Goal: Task Accomplishment & Management: Manage account settings

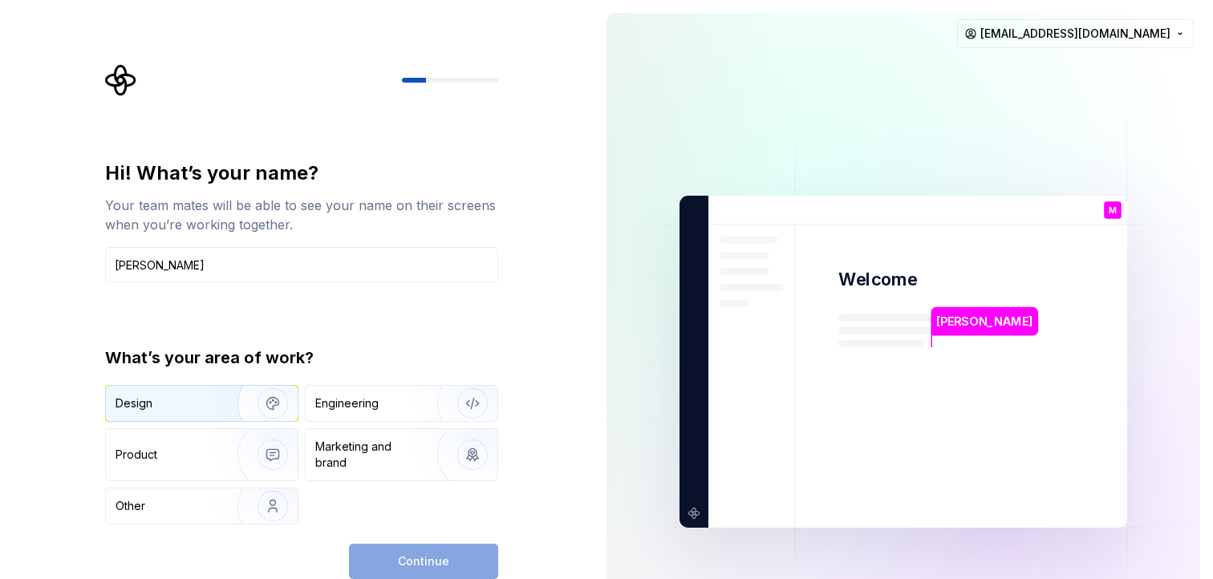
type input "Maru Saad"
click at [228, 399] on img "button" at bounding box center [262, 403] width 103 height 107
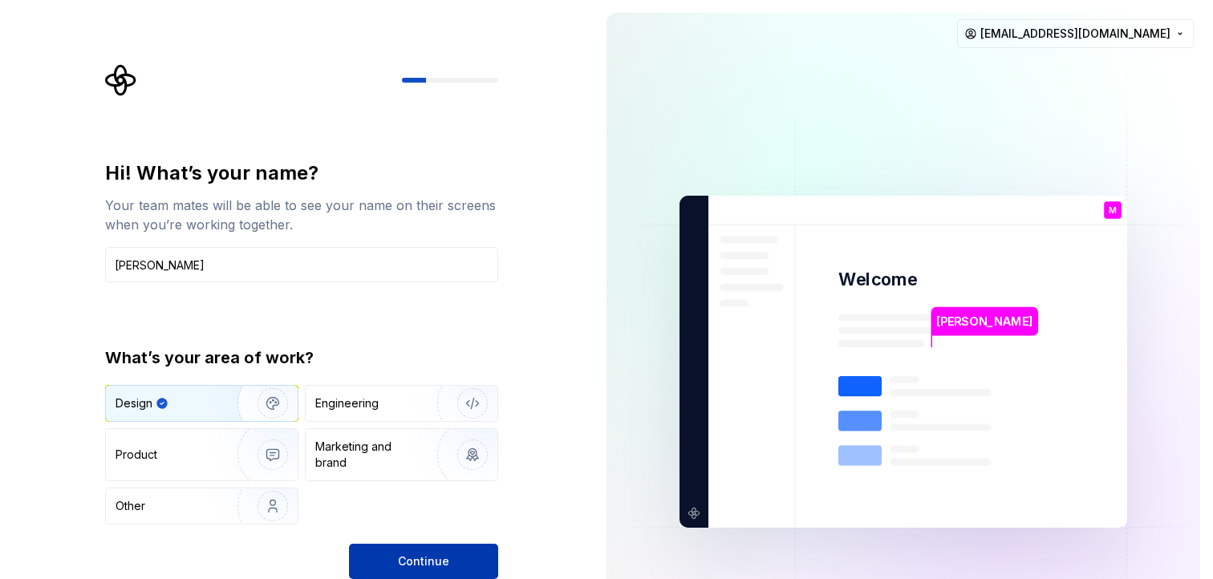
click at [451, 553] on button "Continue" at bounding box center [423, 561] width 149 height 35
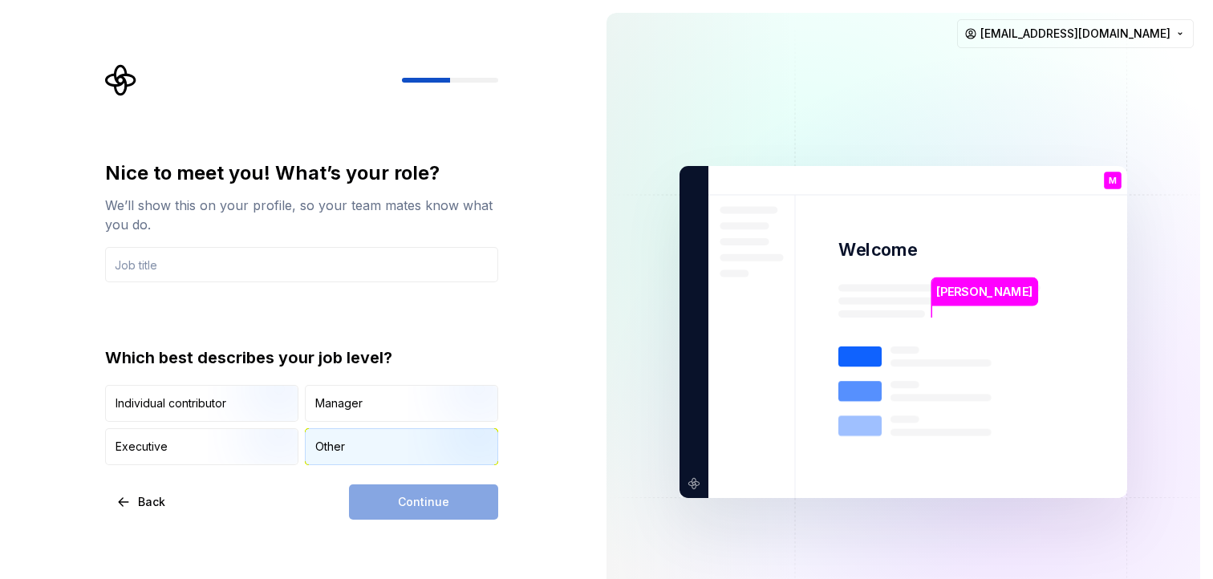
click at [386, 445] on div "Other" at bounding box center [402, 446] width 192 height 35
click at [429, 512] on div "Continue" at bounding box center [423, 501] width 149 height 35
click at [187, 268] on input "text" at bounding box center [301, 264] width 393 height 35
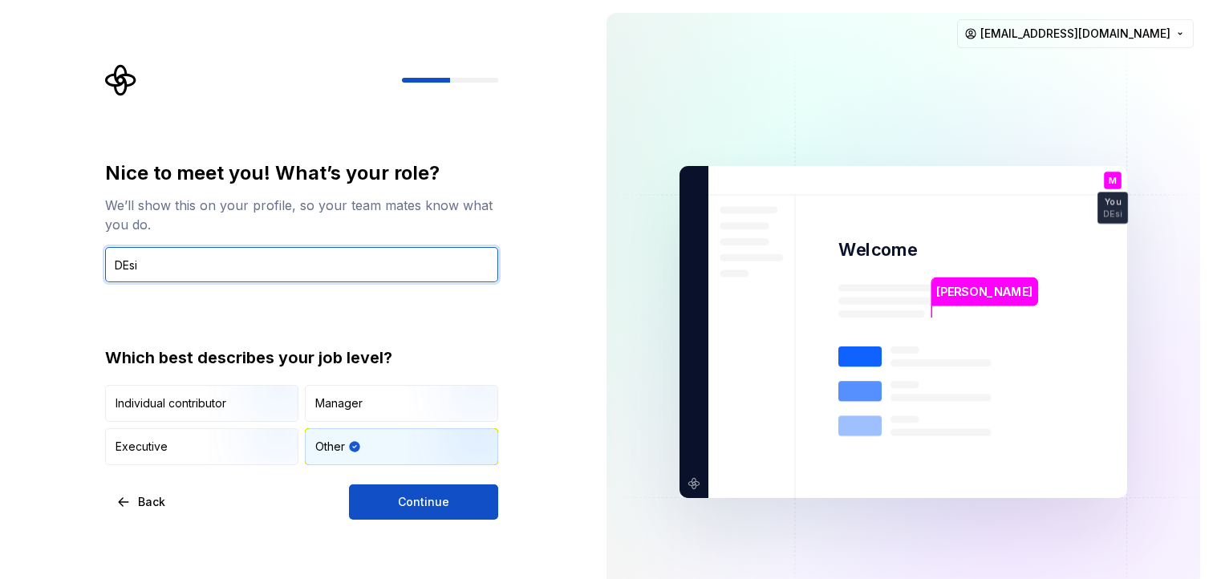
type input "Design Ops"
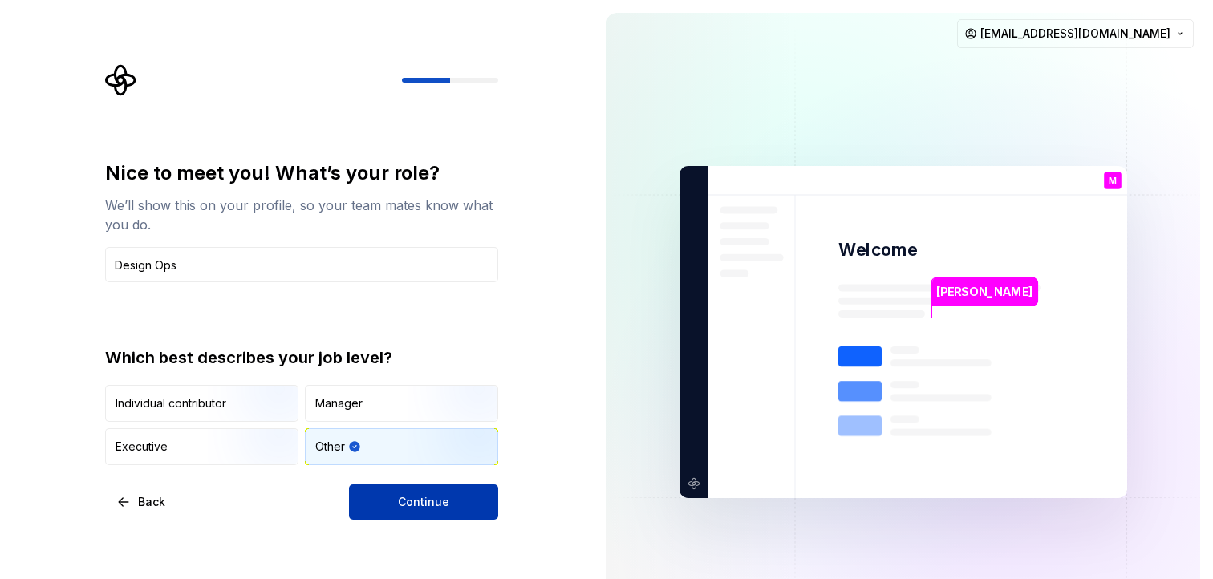
click at [390, 500] on button "Continue" at bounding box center [423, 501] width 149 height 35
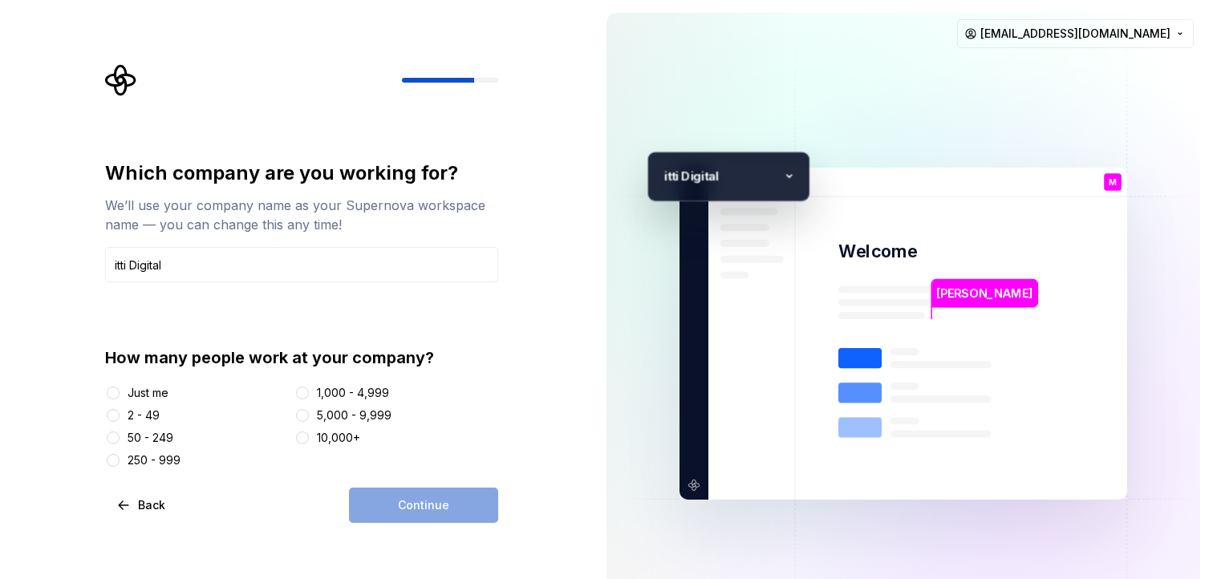
type input "itti Digital"
click at [344, 389] on div "1,000 - 4,999" at bounding box center [353, 393] width 72 height 16
click at [309, 389] on button "1,000 - 4,999" at bounding box center [302, 393] width 13 height 13
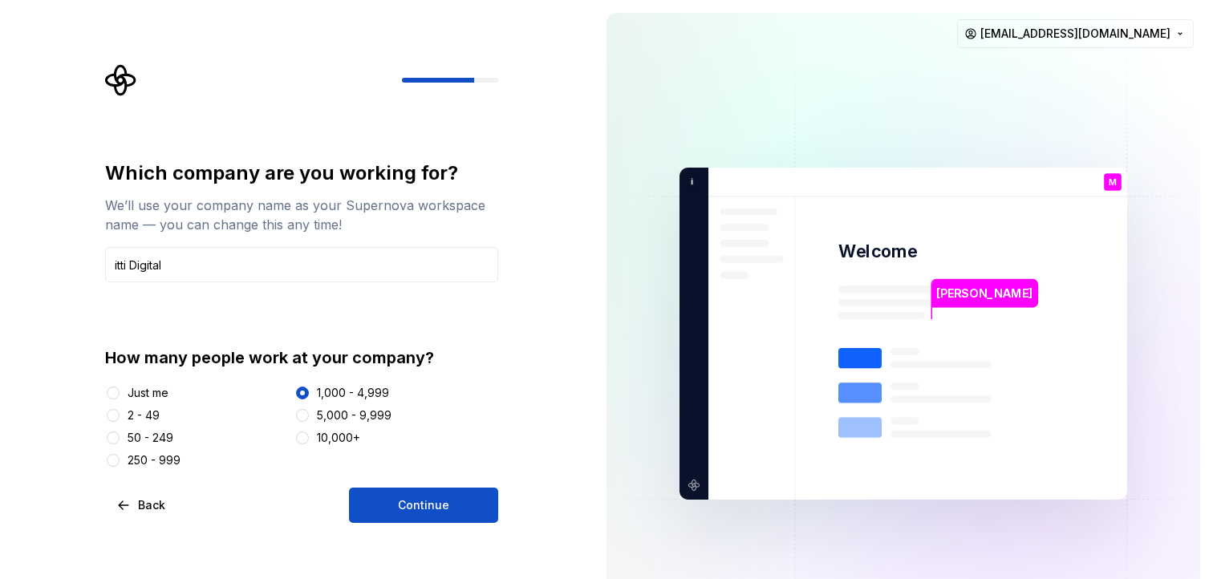
click at [407, 497] on span "Continue" at bounding box center [423, 505] width 51 height 16
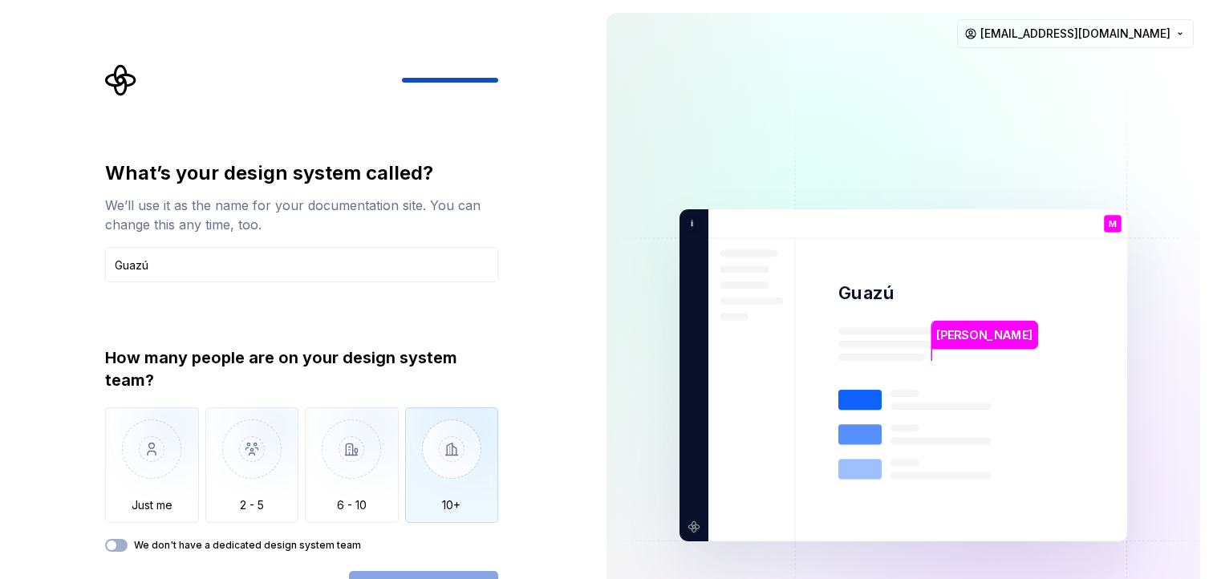
type input "Guazú"
click at [441, 484] on img "button" at bounding box center [452, 460] width 94 height 107
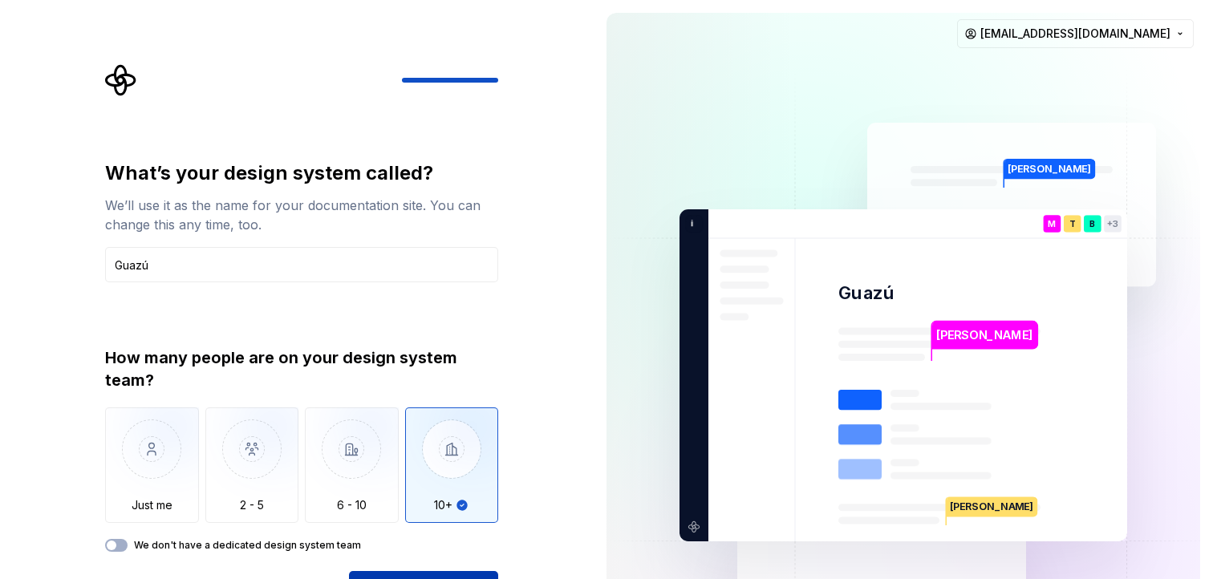
click at [442, 572] on button "Open Supernova" at bounding box center [423, 588] width 149 height 35
click at [629, 490] on img at bounding box center [903, 376] width 650 height 758
click at [435, 575] on div "Open Supernova" at bounding box center [423, 588] width 149 height 35
click at [514, 503] on div "What’s your design system called? We’ll use it as the name for your documentati…" at bounding box center [306, 335] width 422 height 542
click at [440, 574] on div "Open Supernova" at bounding box center [423, 588] width 149 height 35
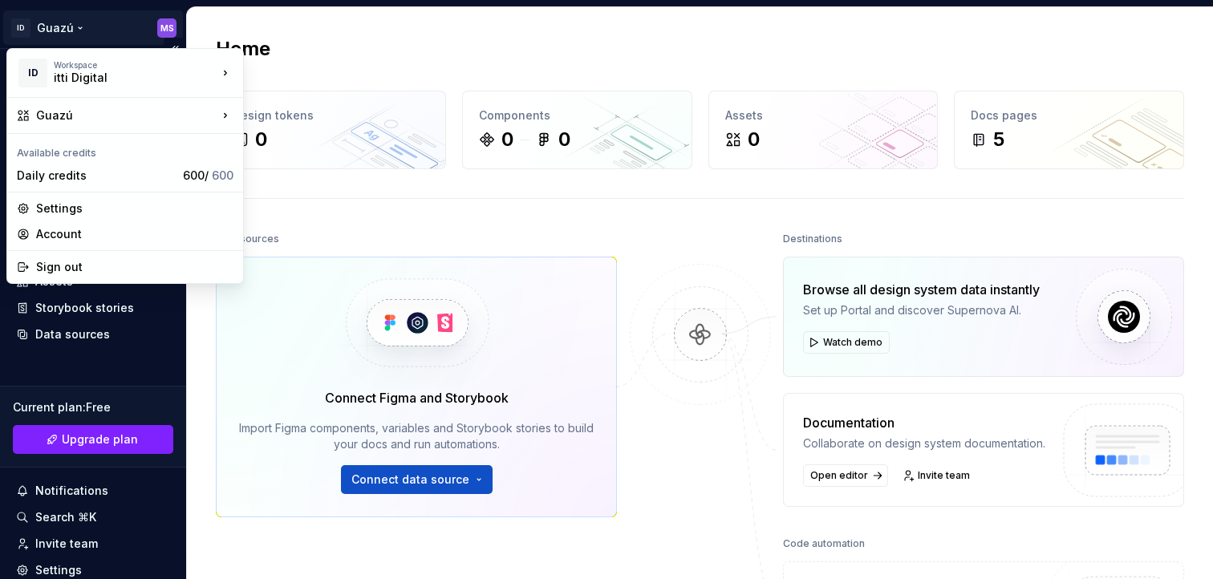
click at [156, 21] on html "ID Guazú MS Home Documentation Analytics Code automation Design system data Des…" at bounding box center [606, 289] width 1213 height 579
click at [582, 227] on html "ID Guazú MS Home Documentation Analytics Code automation Design system data Des…" at bounding box center [606, 289] width 1213 height 579
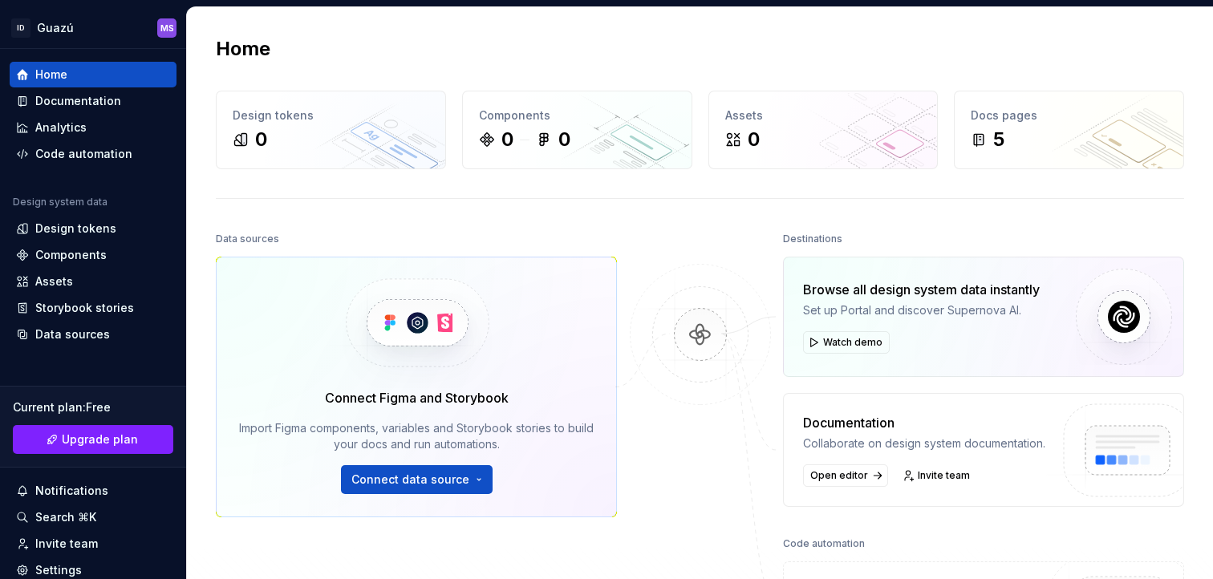
click at [778, 190] on div "Home Design tokens 0 Components 0 0 Assets 0 Docs pages 5 Data sources Connect …" at bounding box center [700, 370] width 1026 height 726
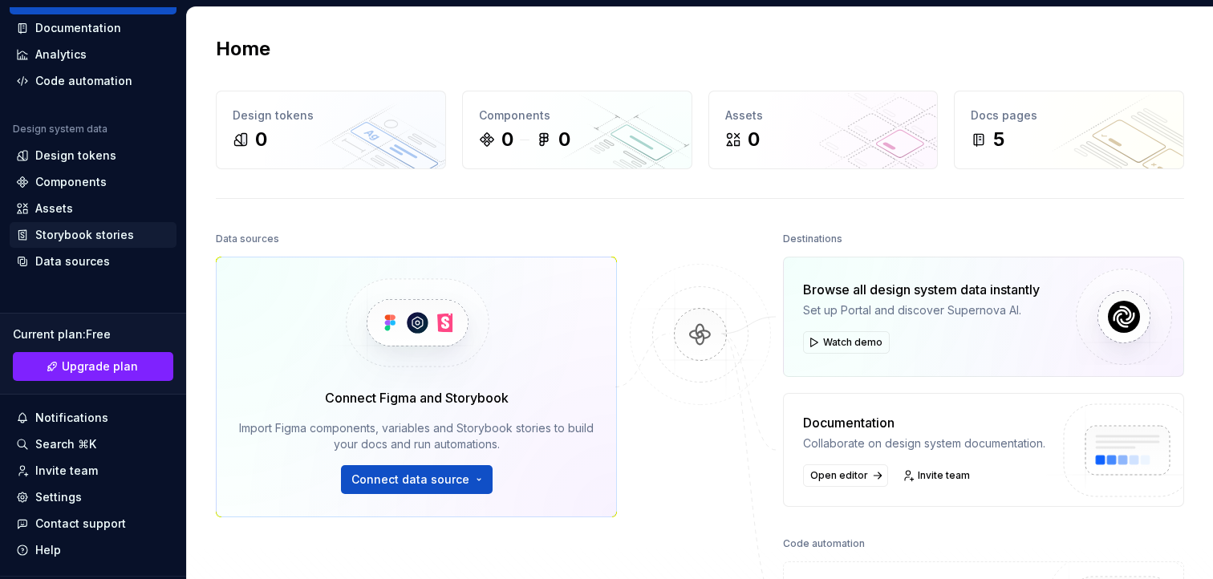
scroll to position [112, 0]
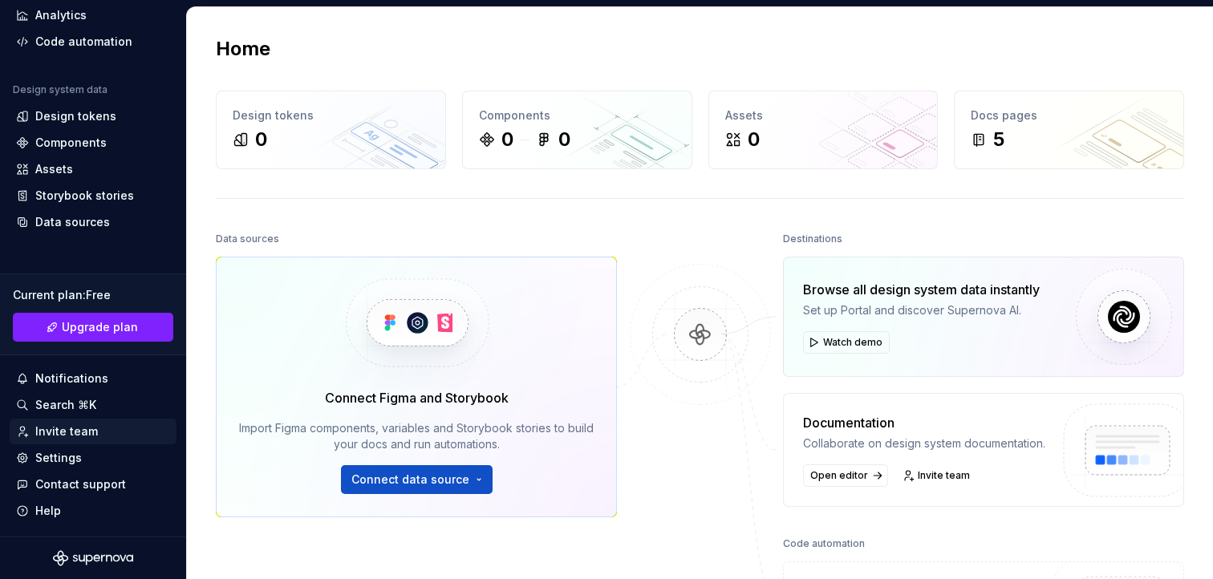
click at [78, 436] on div "Invite team" at bounding box center [66, 431] width 63 height 16
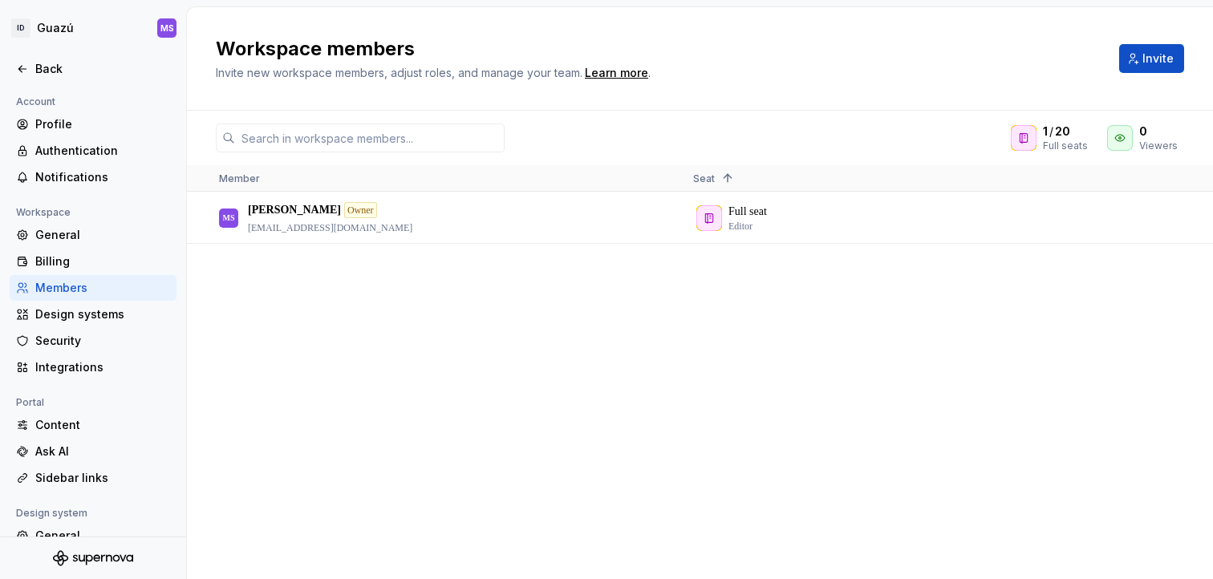
click at [452, 319] on div "MS Maru Saad Owner marina.saad@itti.digital Full seat Editor" at bounding box center [700, 385] width 1026 height 386
click at [1165, 67] on button "Invite" at bounding box center [1151, 58] width 65 height 29
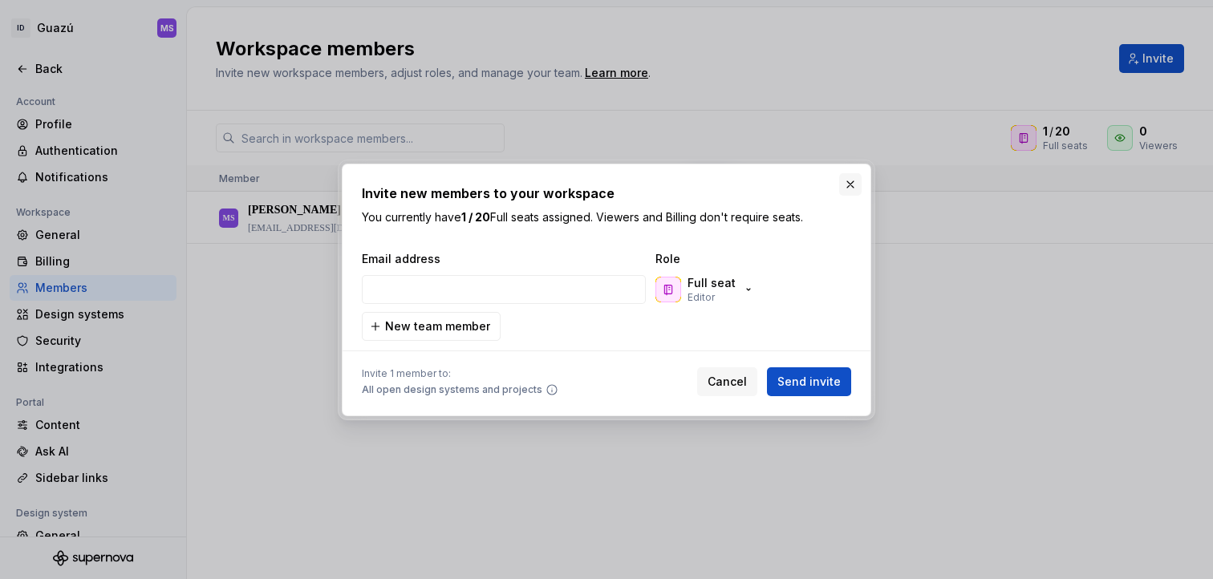
click at [853, 173] on button "button" at bounding box center [850, 184] width 22 height 22
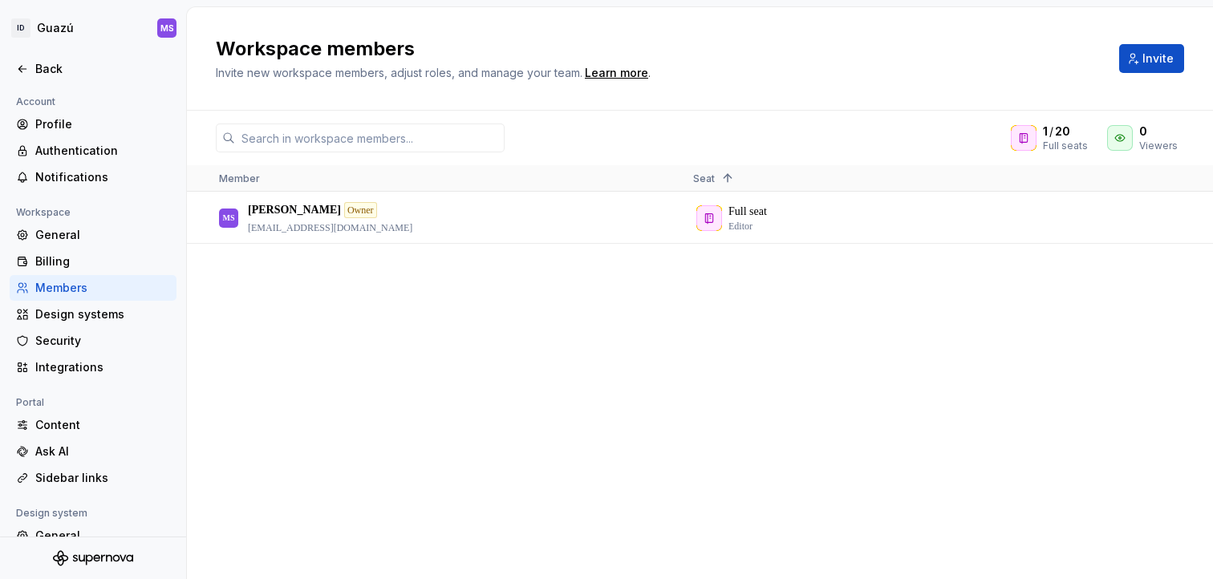
click at [346, 282] on div "MS Maru Saad Owner marina.saad@itti.digital Full seat Editor" at bounding box center [700, 385] width 1026 height 386
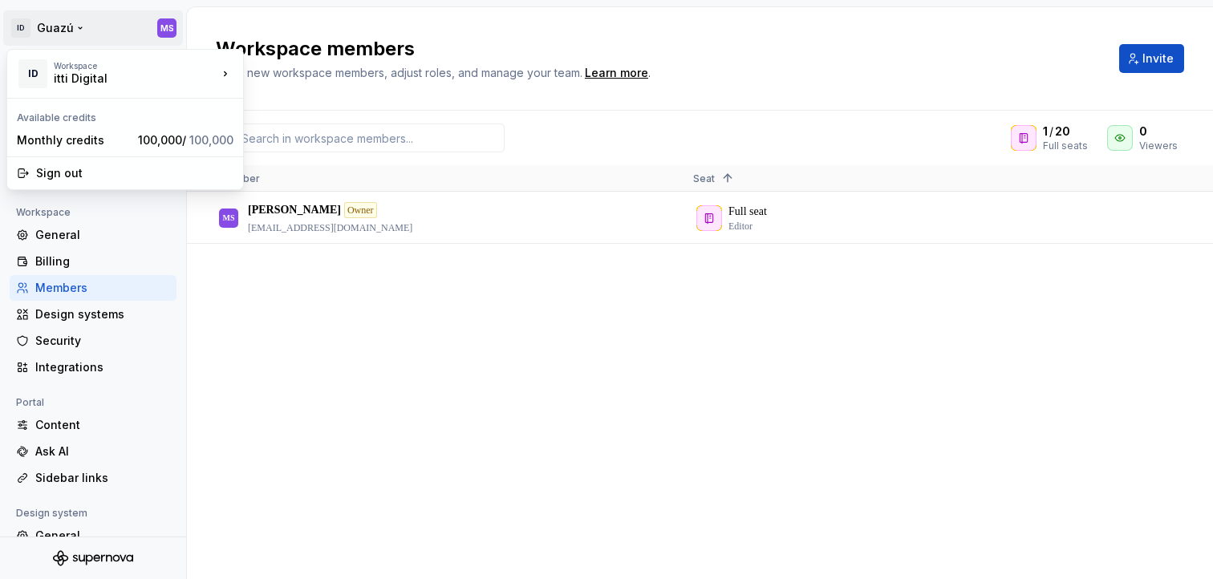
click at [60, 30] on html "ID Guazú MS Back Account Profile Authentication Notifications Workspace General…" at bounding box center [606, 289] width 1213 height 579
click at [291, 383] on html "ID Guazú MS Back Account Profile Authentication Notifications Workspace General…" at bounding box center [606, 289] width 1213 height 579
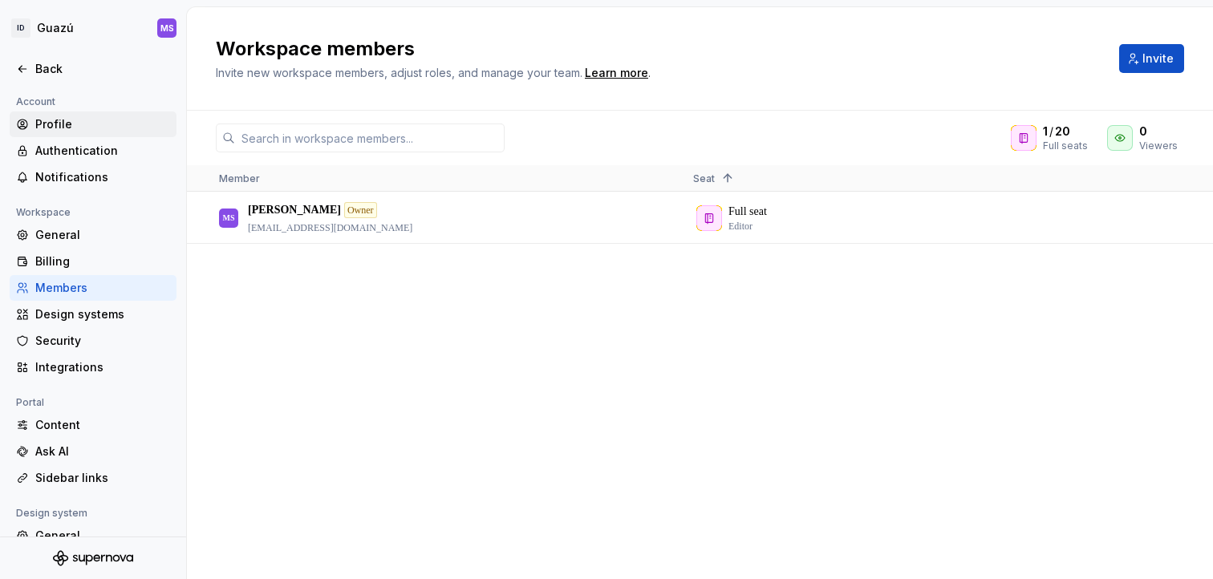
click at [93, 125] on div "Profile" at bounding box center [102, 124] width 135 height 16
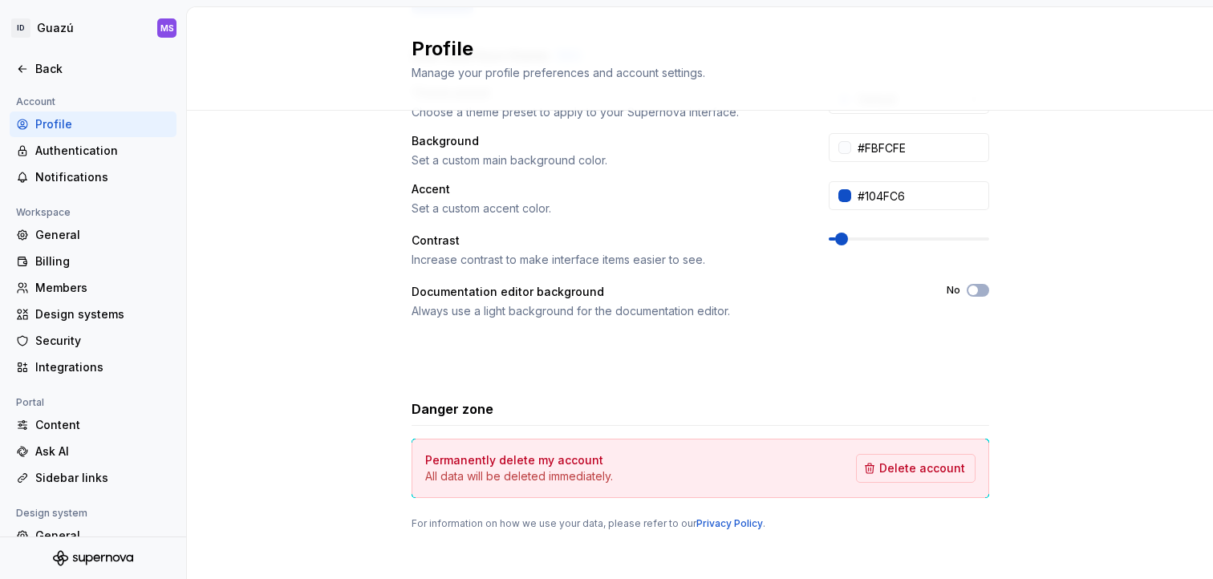
scroll to position [340, 0]
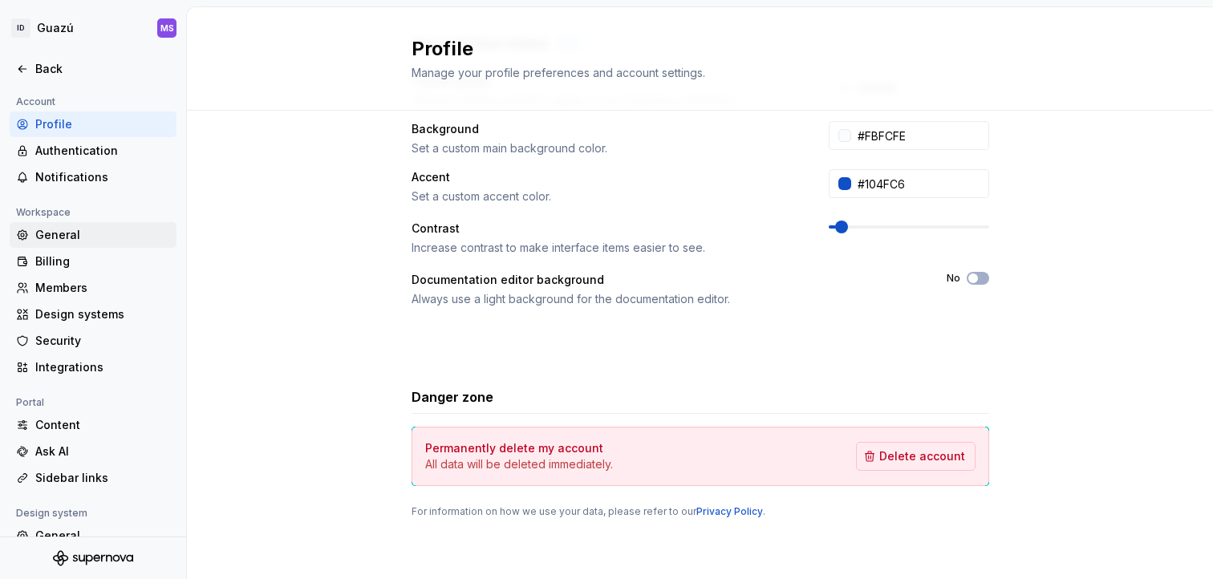
click at [72, 229] on div "General" at bounding box center [102, 235] width 135 height 16
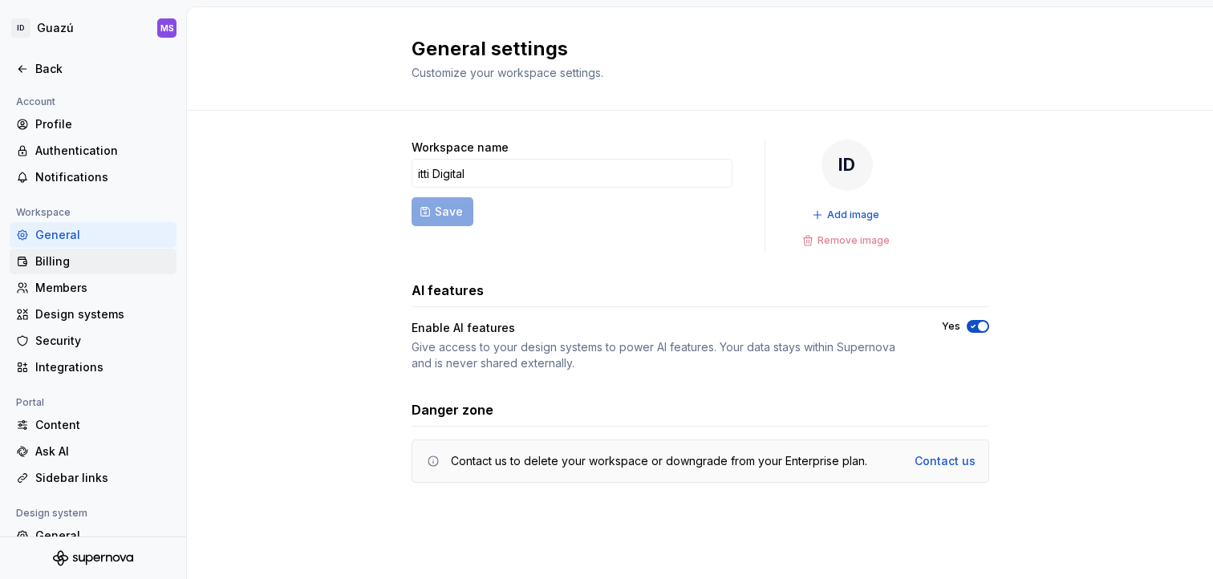
click at [86, 259] on div "Billing" at bounding box center [102, 261] width 135 height 16
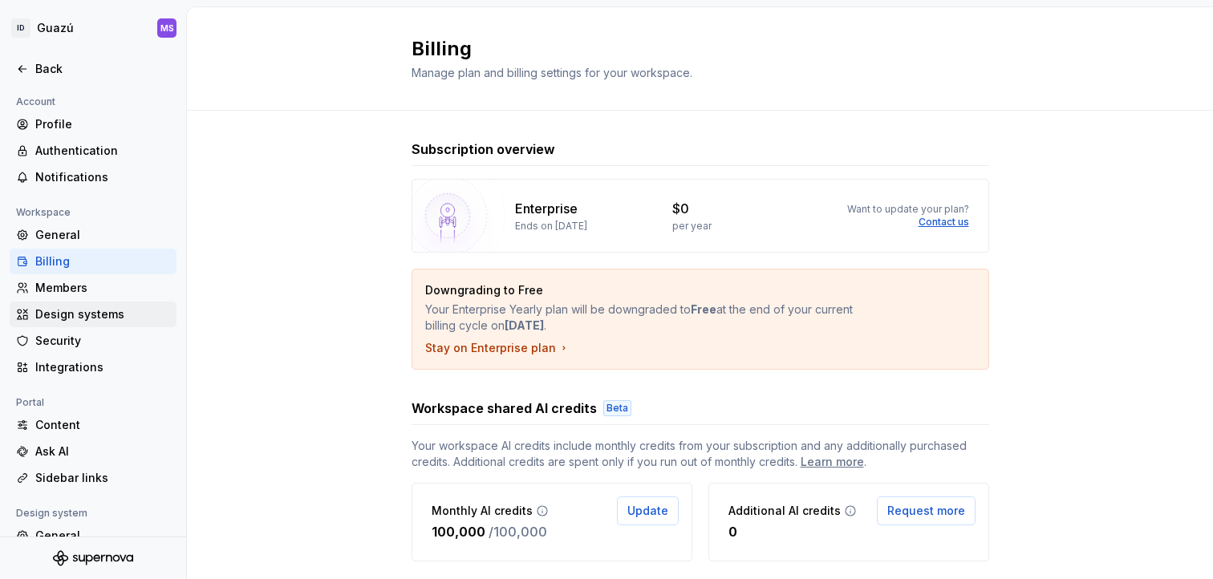
click at [87, 317] on div "Design systems" at bounding box center [102, 314] width 135 height 16
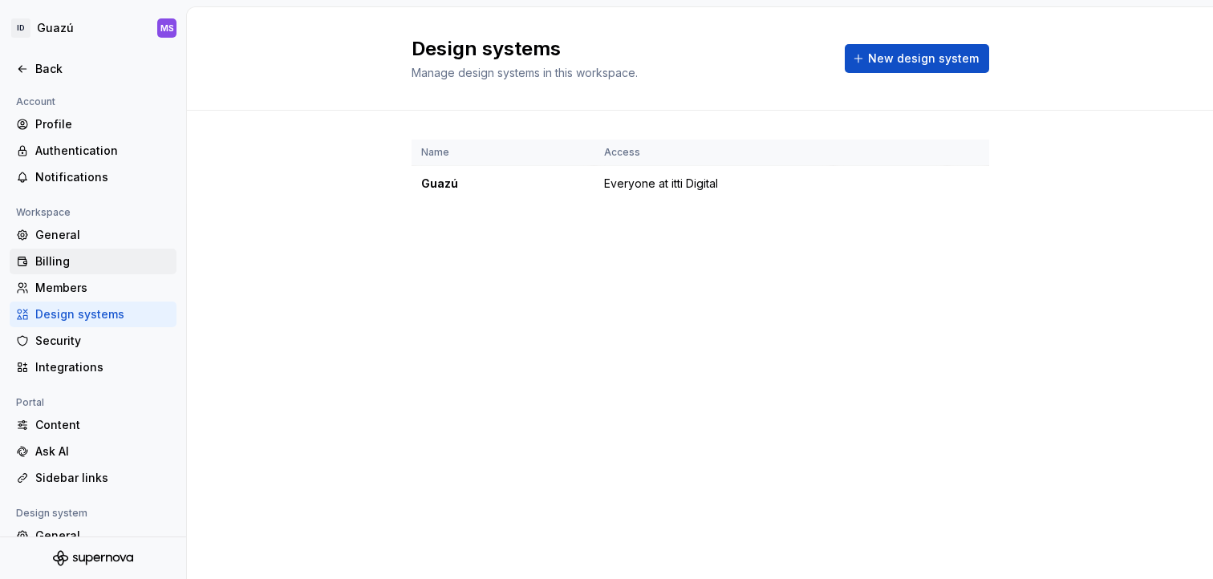
click at [89, 260] on div "Billing" at bounding box center [102, 261] width 135 height 16
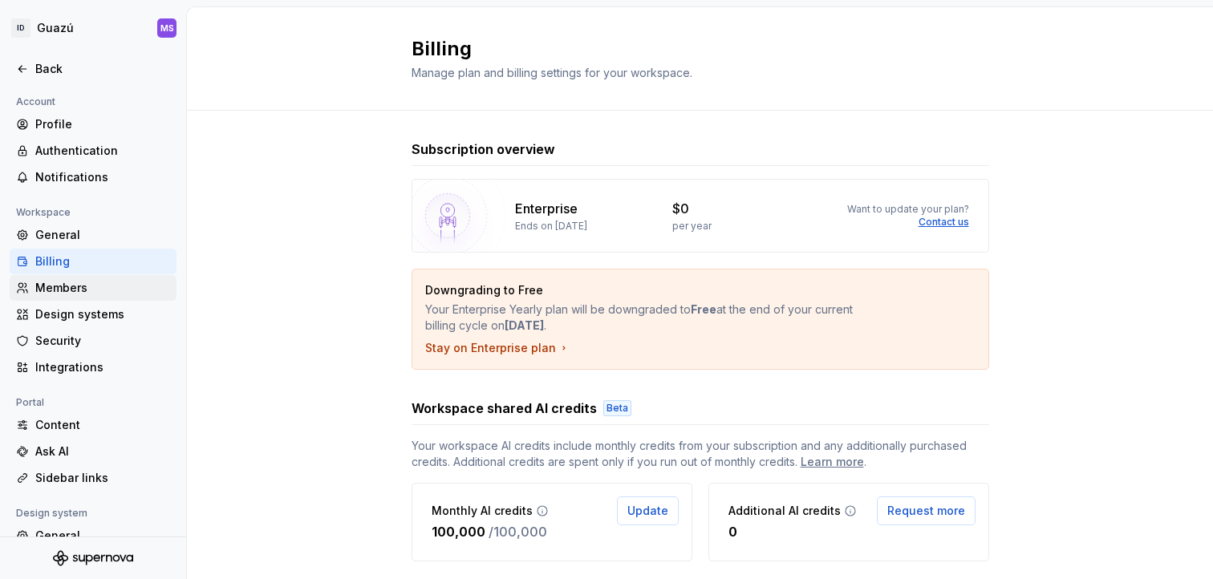
click at [71, 283] on div "Members" at bounding box center [102, 288] width 135 height 16
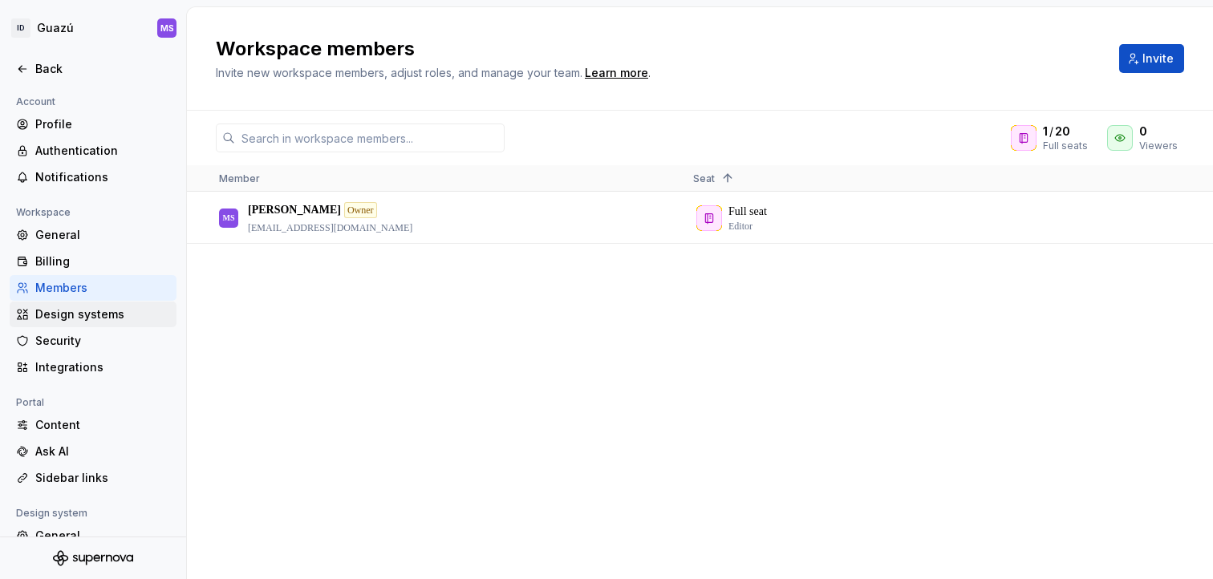
click at [82, 316] on div "Design systems" at bounding box center [102, 314] width 135 height 16
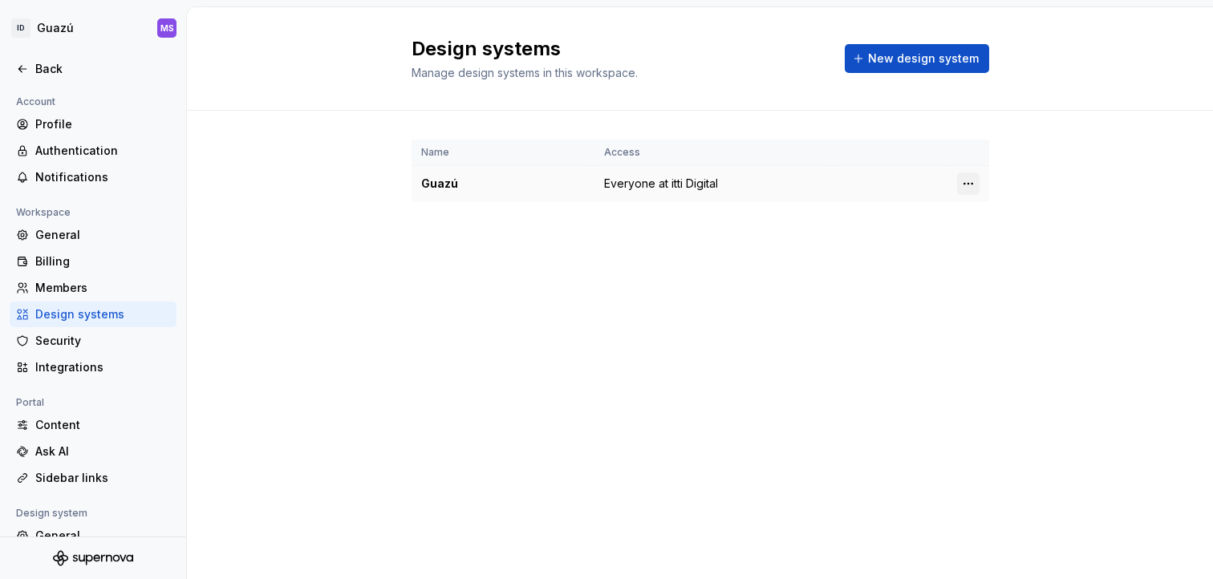
click at [975, 178] on html "ID Guazú MS Back Account Profile Authentication Notifications Workspace General…" at bounding box center [606, 289] width 1213 height 579
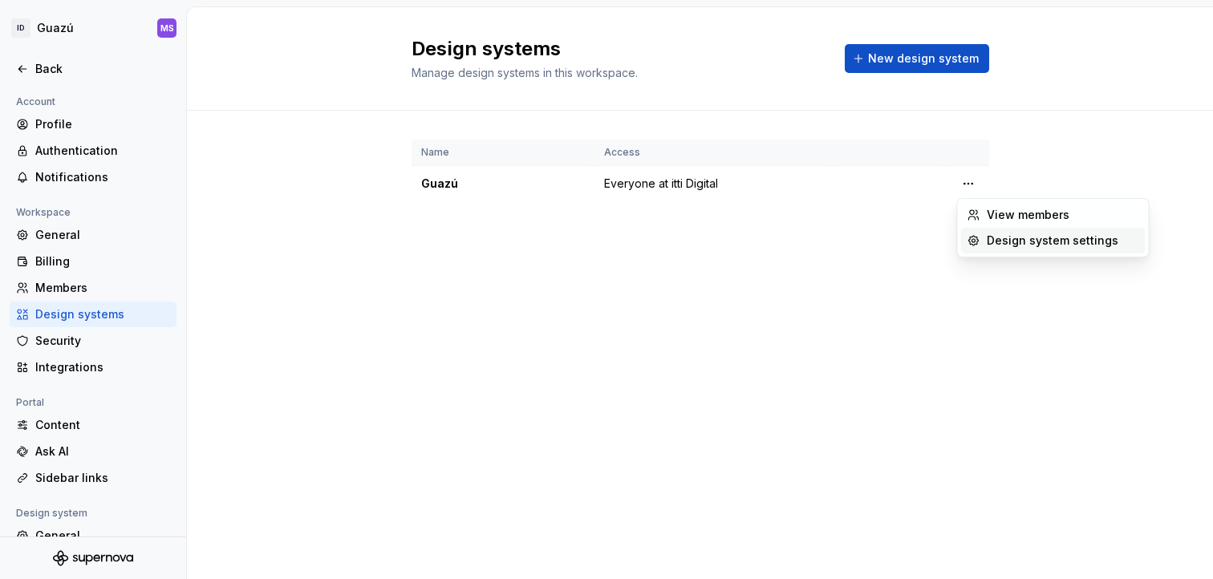
click at [1014, 250] on div "Design system settings" at bounding box center [1053, 241] width 184 height 26
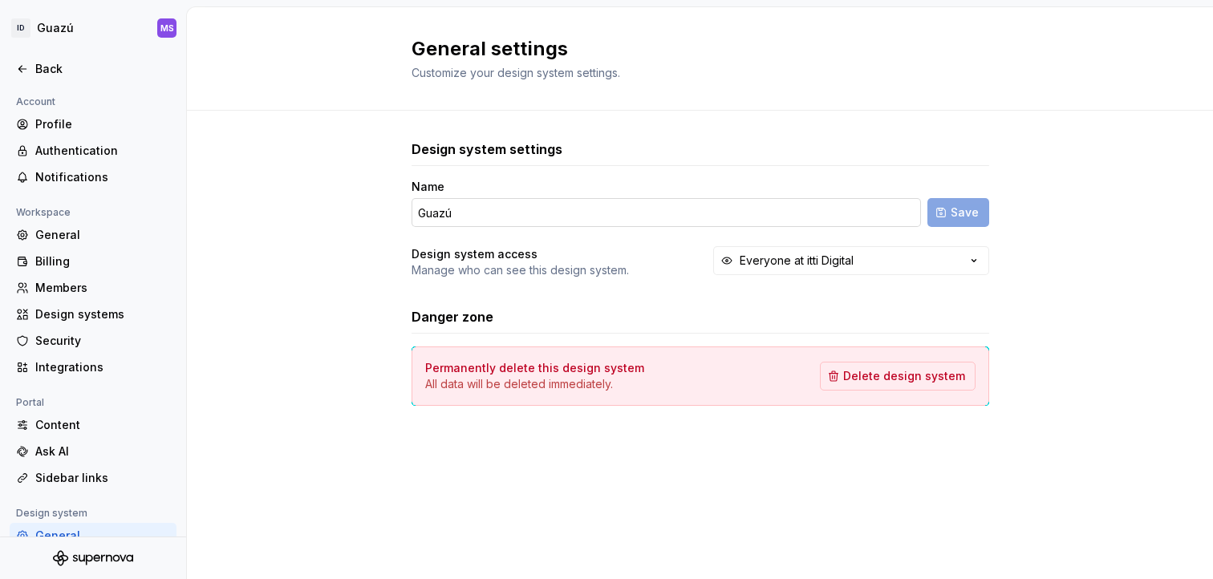
click at [467, 216] on input "Guazú" at bounding box center [665, 212] width 509 height 29
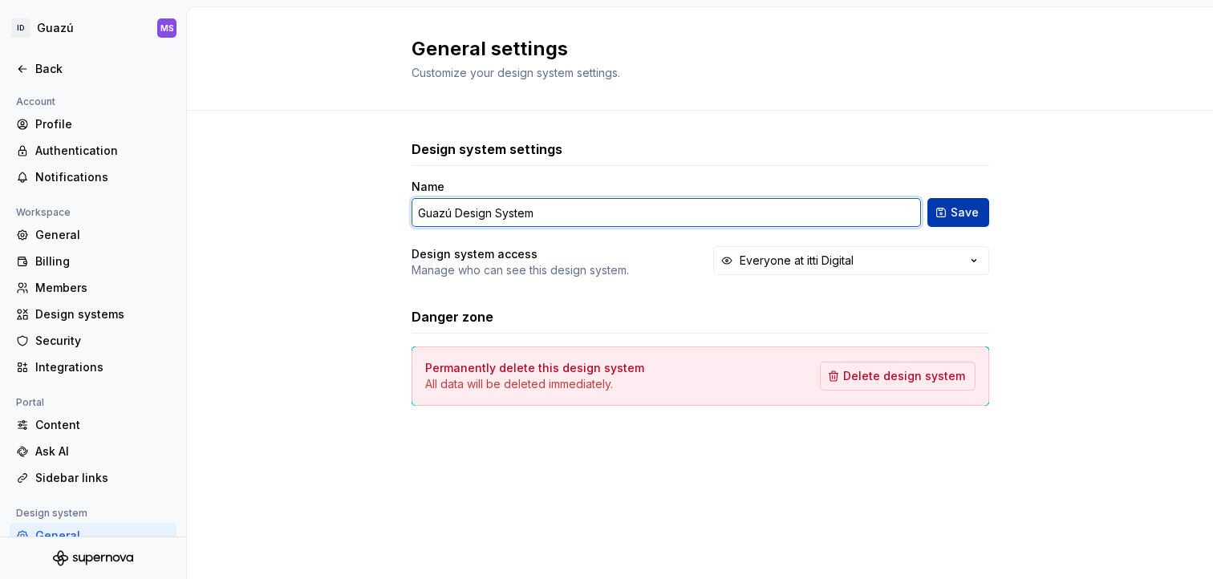
type input "Guazú Design System"
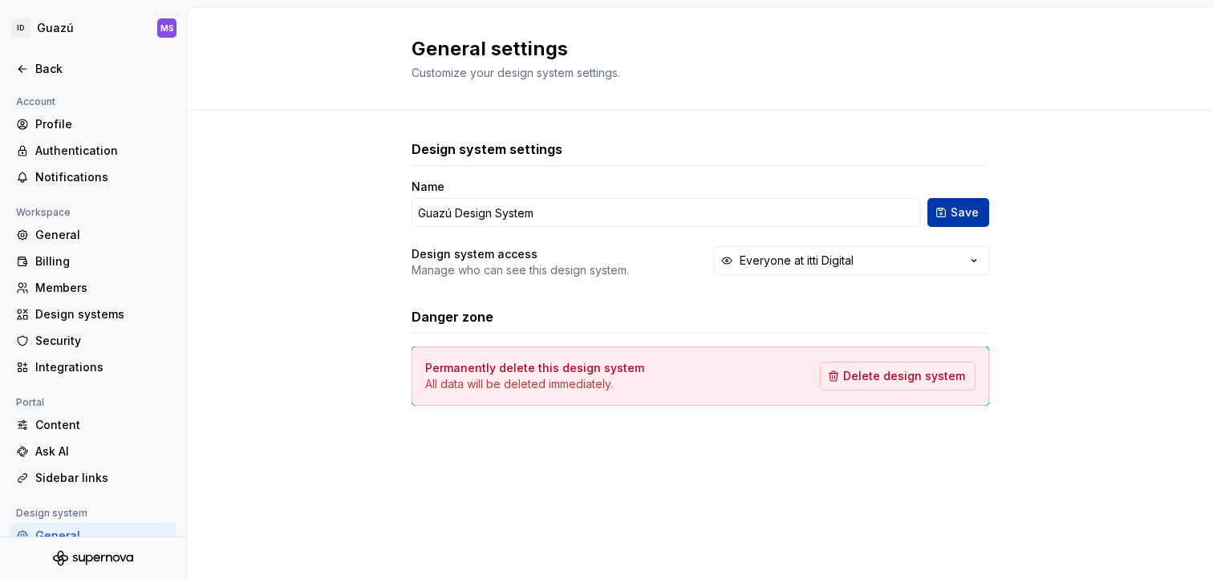
click at [946, 206] on button "Save" at bounding box center [958, 212] width 62 height 29
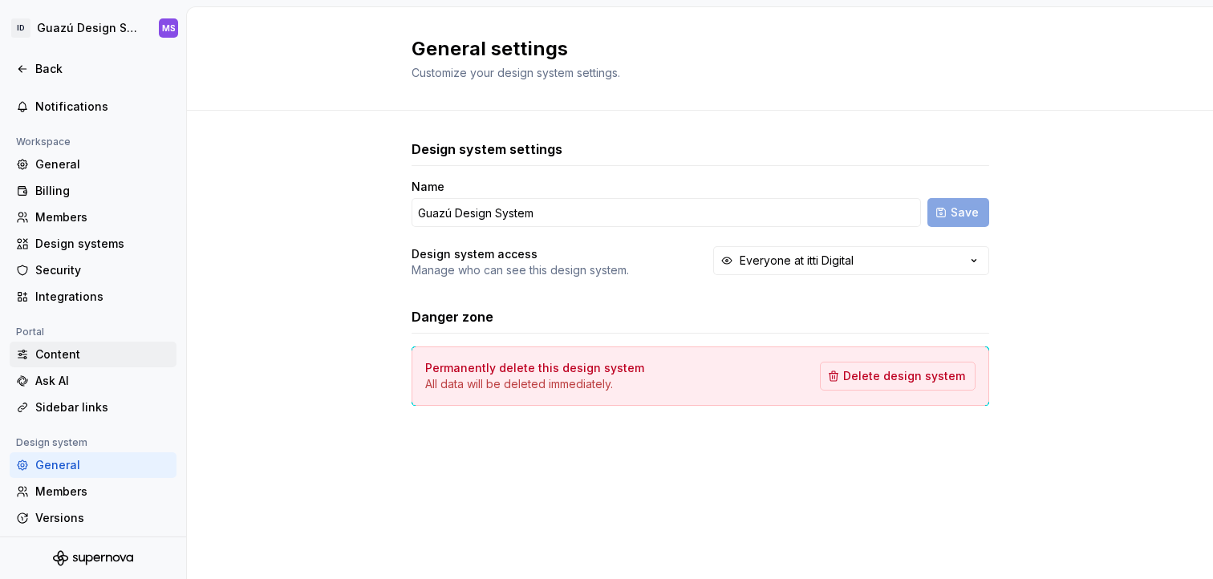
scroll to position [71, 0]
click at [59, 357] on div "Content" at bounding box center [102, 354] width 135 height 16
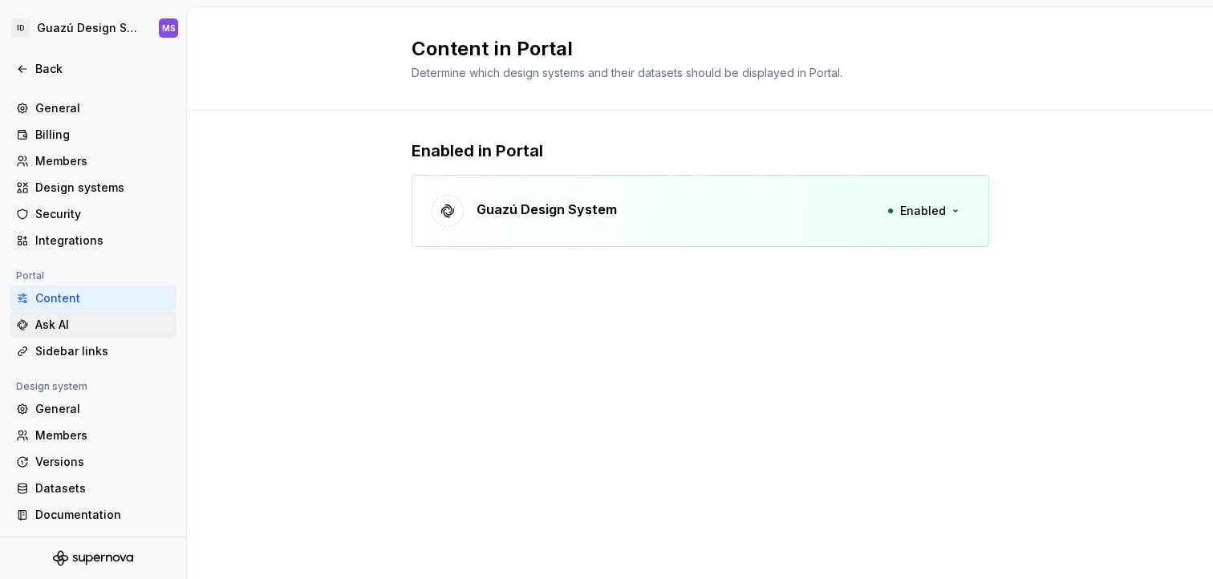
scroll to position [128, 0]
click at [57, 404] on div "General" at bounding box center [102, 408] width 135 height 16
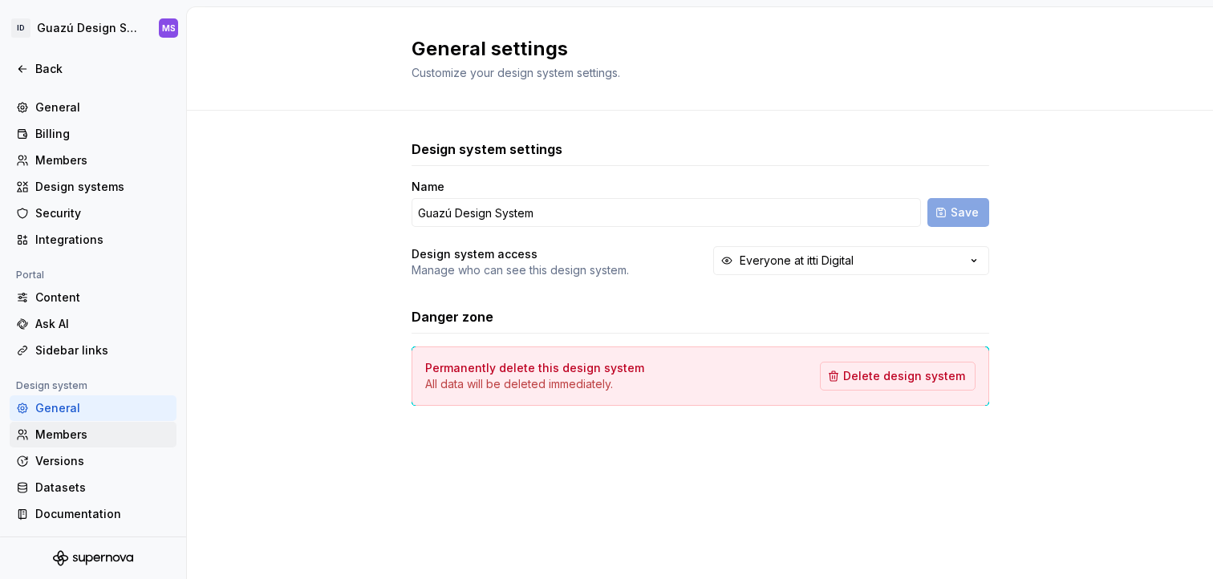
click at [83, 444] on div "Members" at bounding box center [93, 435] width 167 height 26
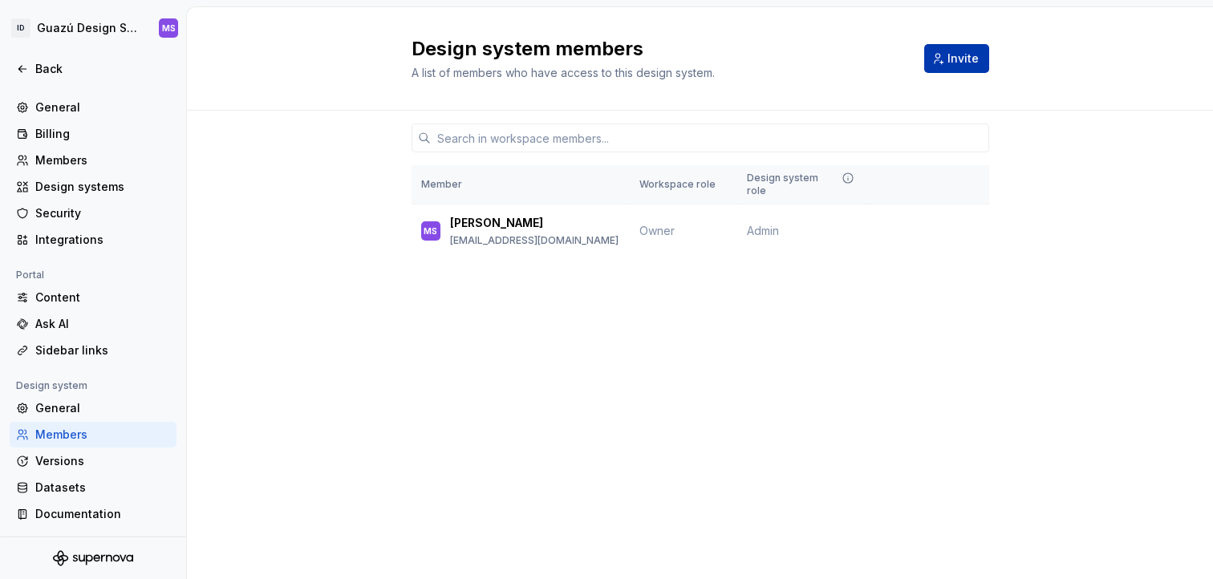
click at [965, 60] on span "Invite" at bounding box center [962, 59] width 31 height 16
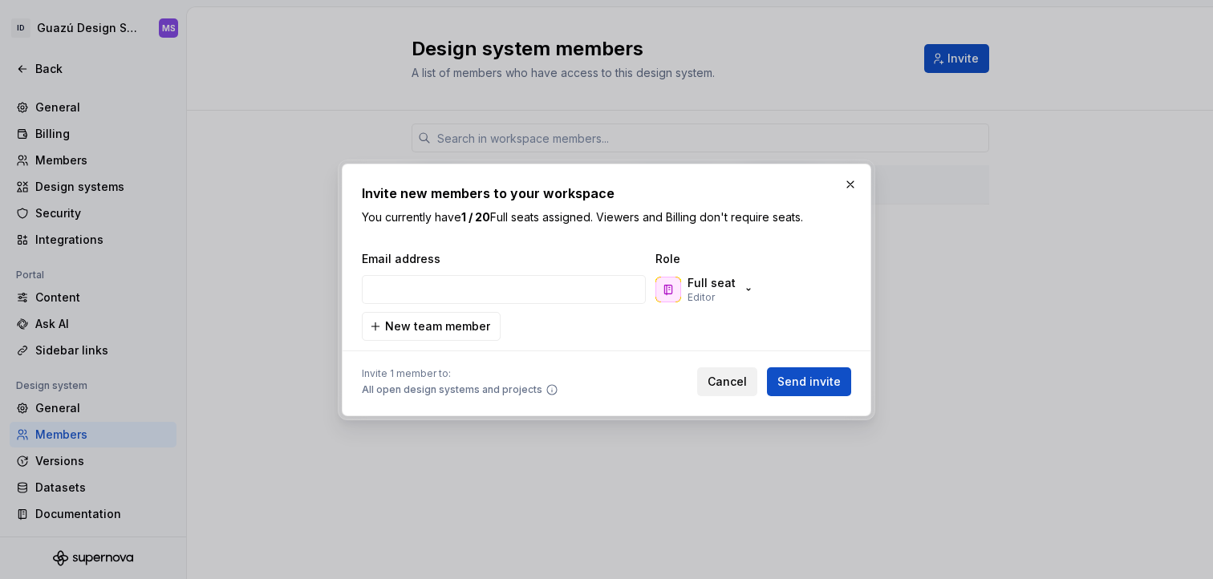
click at [715, 386] on span "Cancel" at bounding box center [726, 382] width 39 height 16
